Goal: Task Accomplishment & Management: Manage account settings

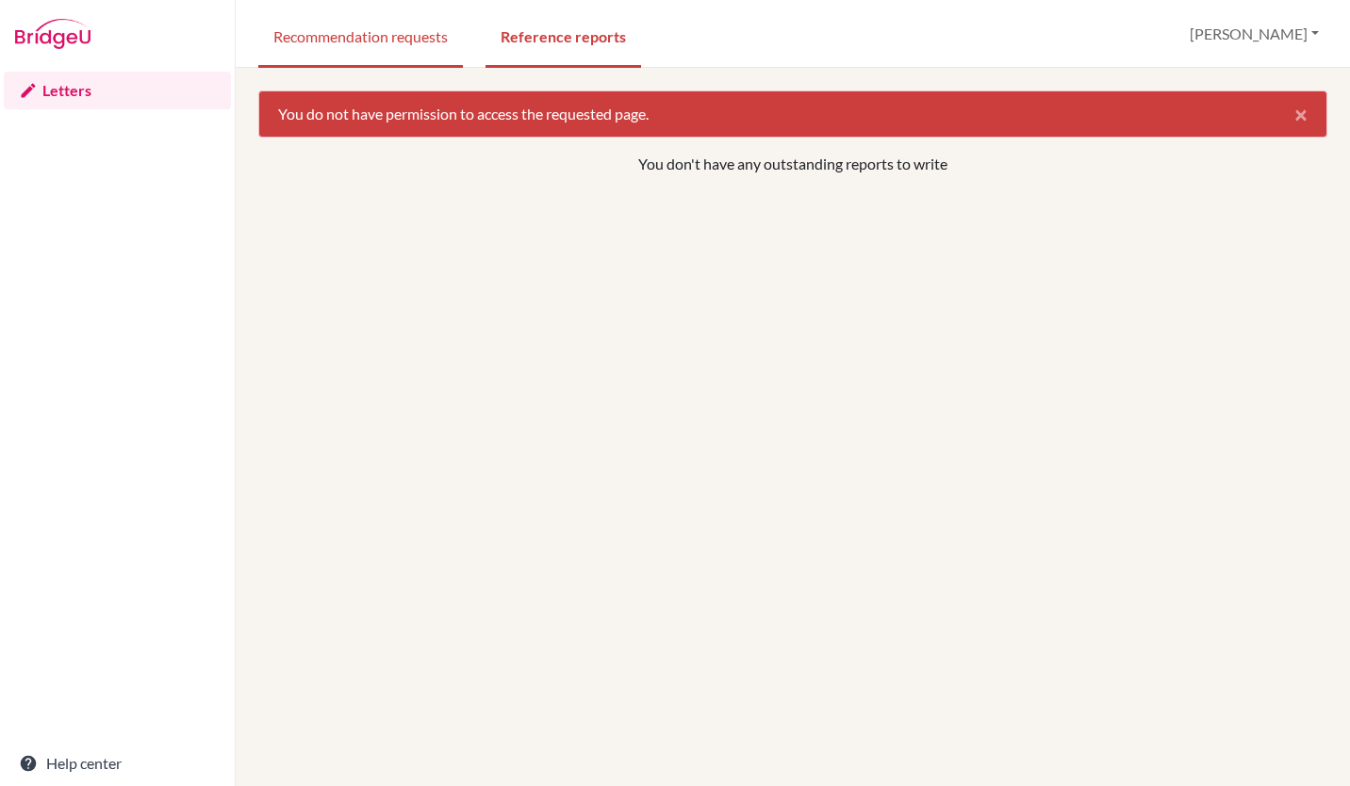
click at [319, 53] on link "Recommendation requests" at bounding box center [360, 35] width 205 height 65
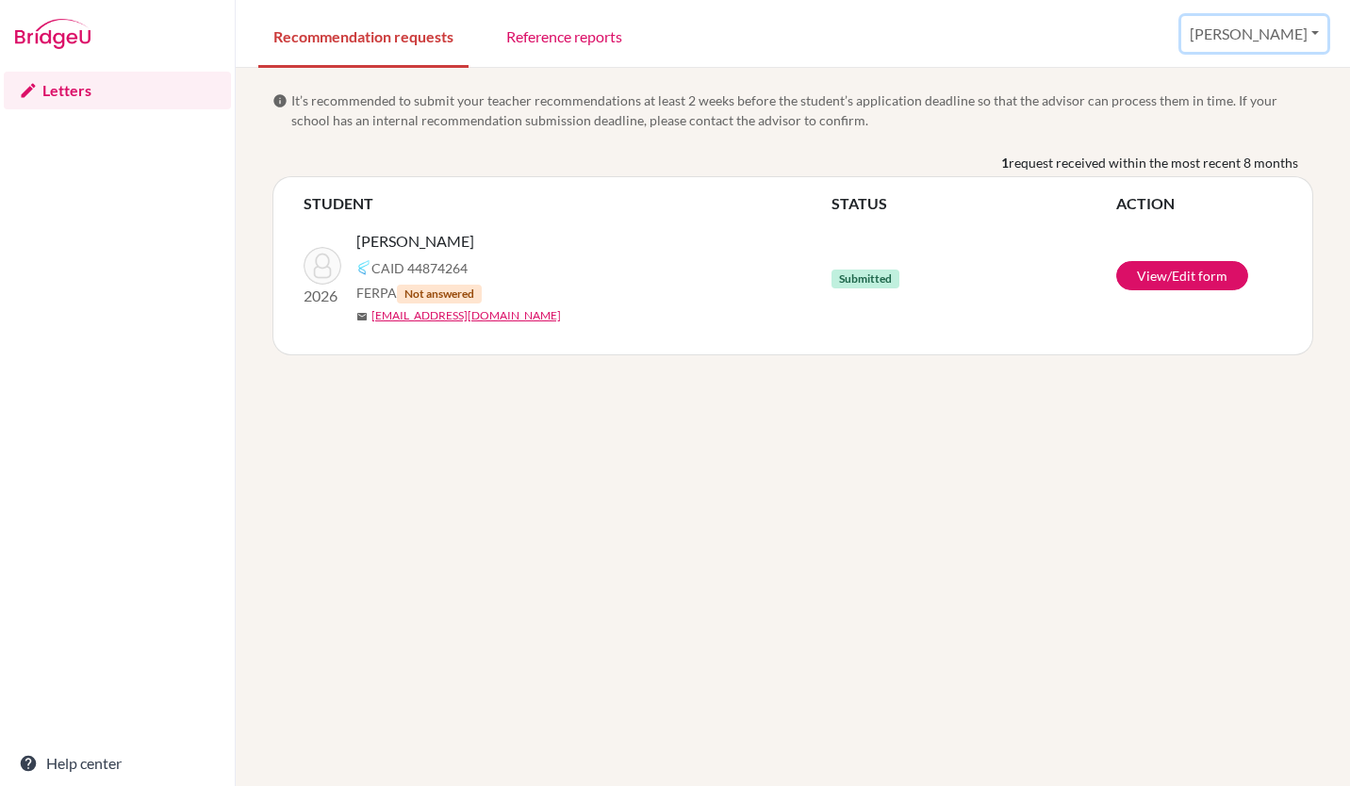
click at [1278, 23] on button "[PERSON_NAME]" at bounding box center [1254, 34] width 146 height 36
click at [1252, 123] on button "Log out" at bounding box center [1177, 123] width 149 height 30
